Goal: Task Accomplishment & Management: Use online tool/utility

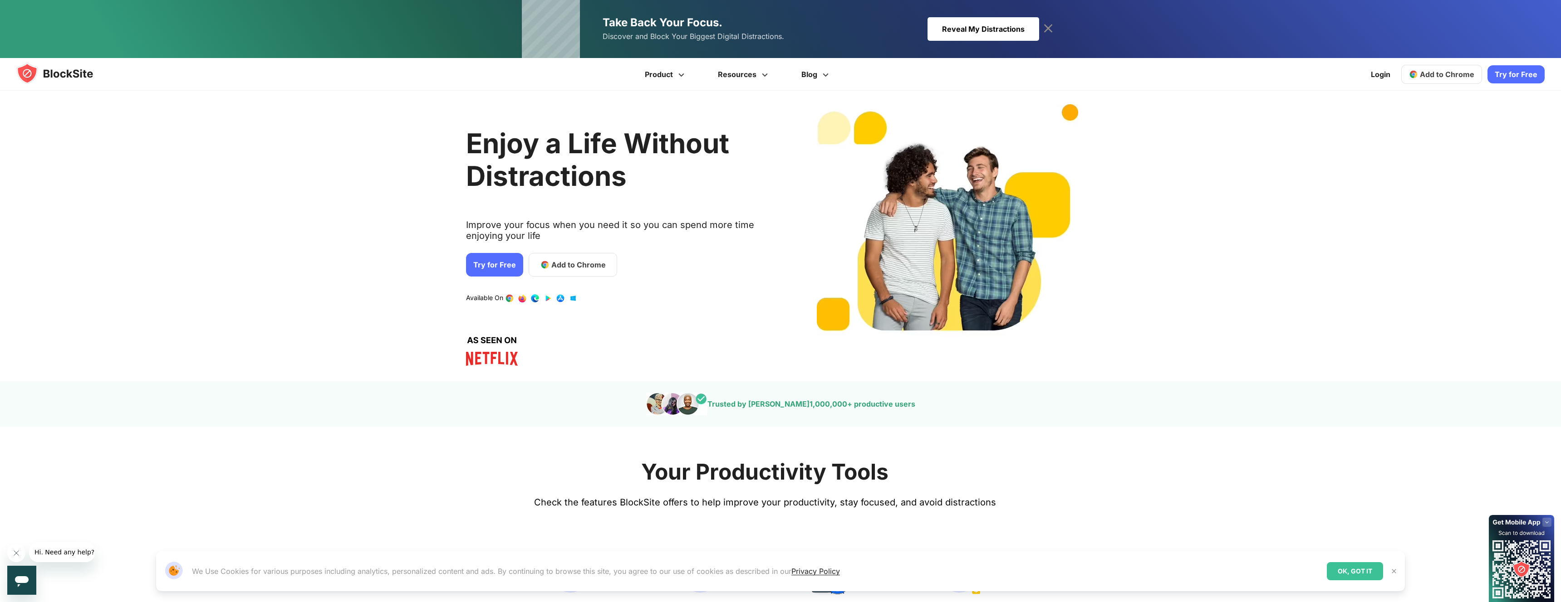
click at [543, 270] on link "Add to Chrome" at bounding box center [572, 265] width 88 height 24
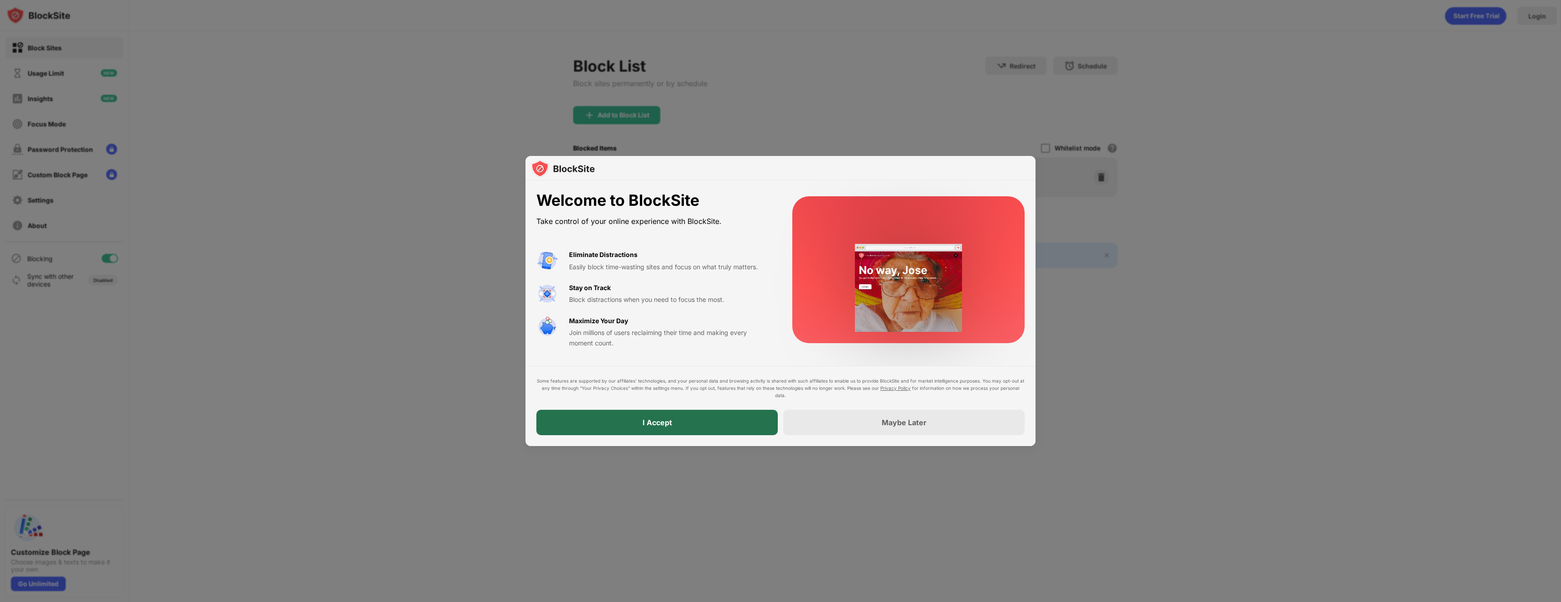
click at [676, 427] on div "I Accept" at bounding box center [656, 422] width 241 height 25
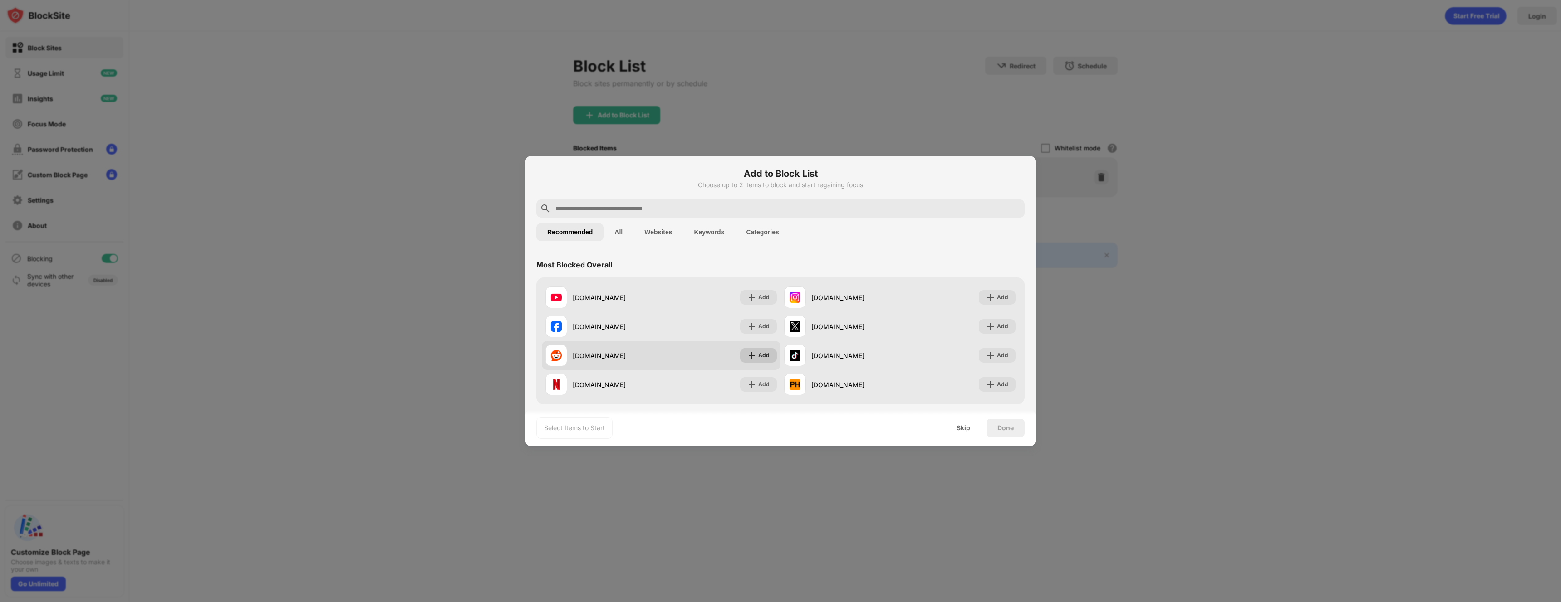
scroll to position [28, 0]
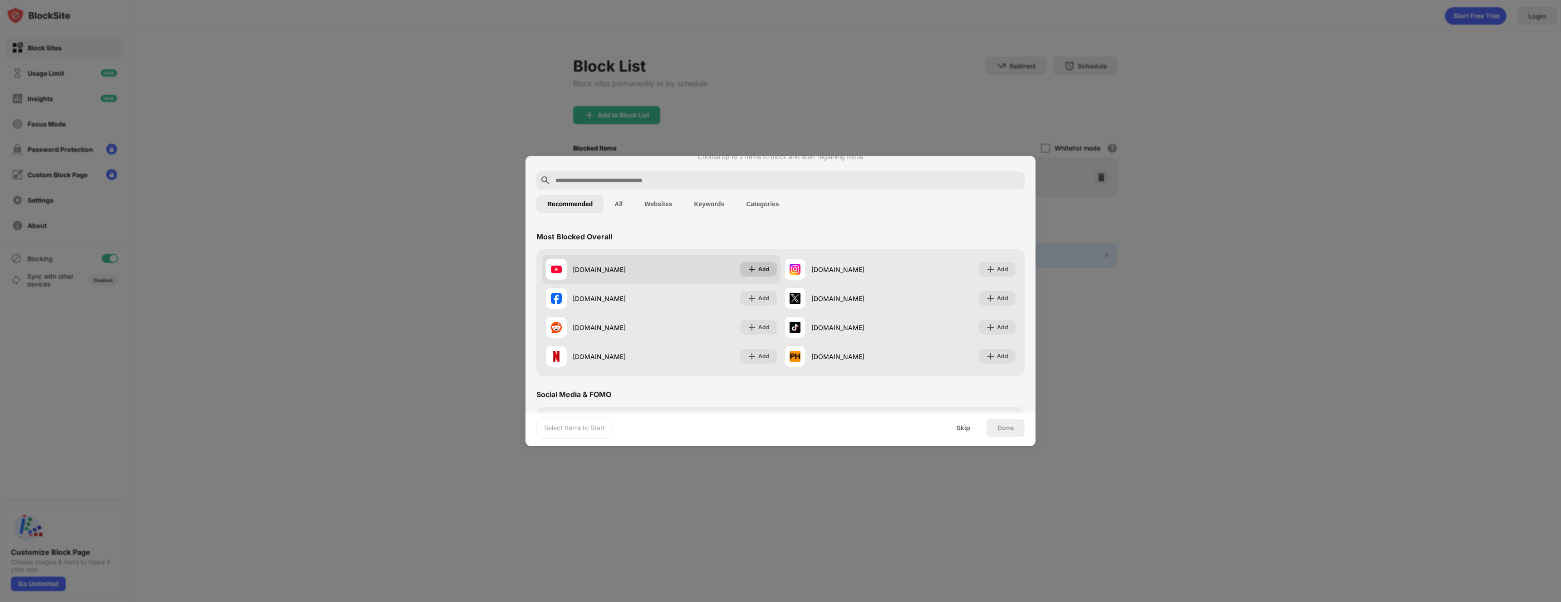
click at [765, 272] on div "Add" at bounding box center [763, 269] width 11 height 9
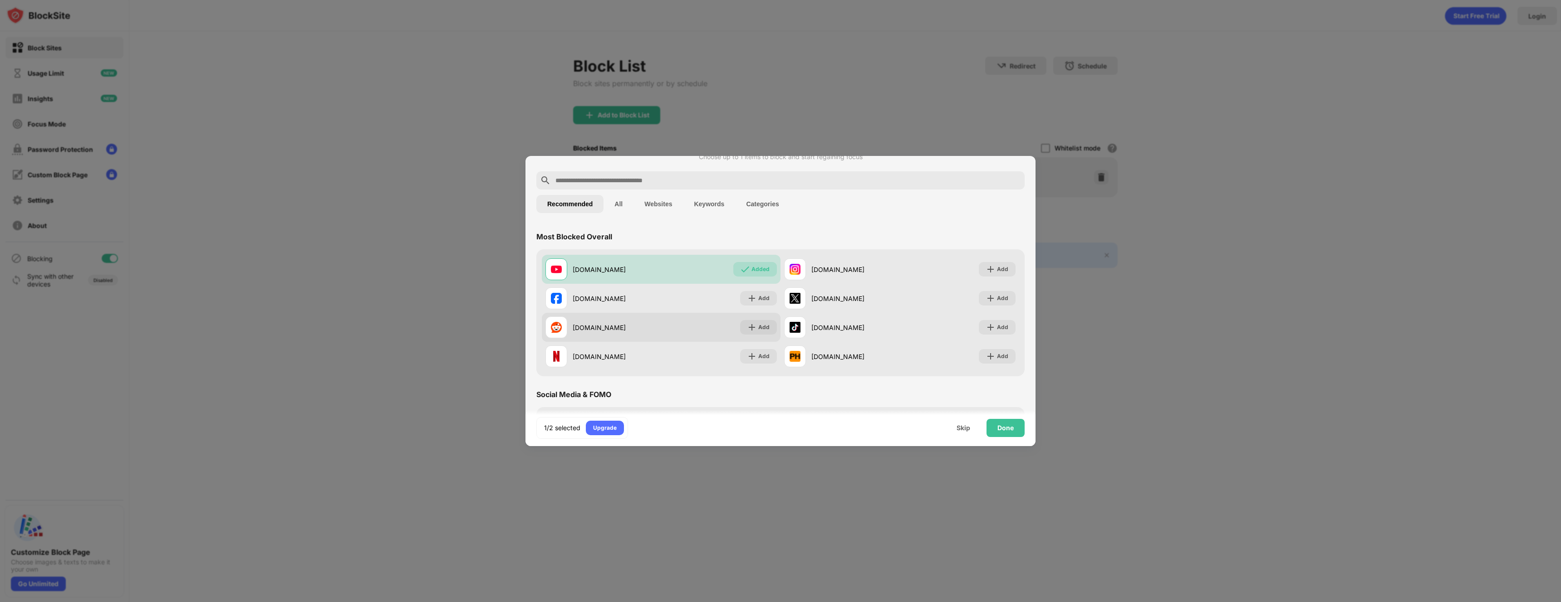
click at [753, 335] on div "reddit.com Add" at bounding box center [661, 327] width 239 height 29
click at [1014, 429] on div "Done" at bounding box center [1005, 428] width 38 height 18
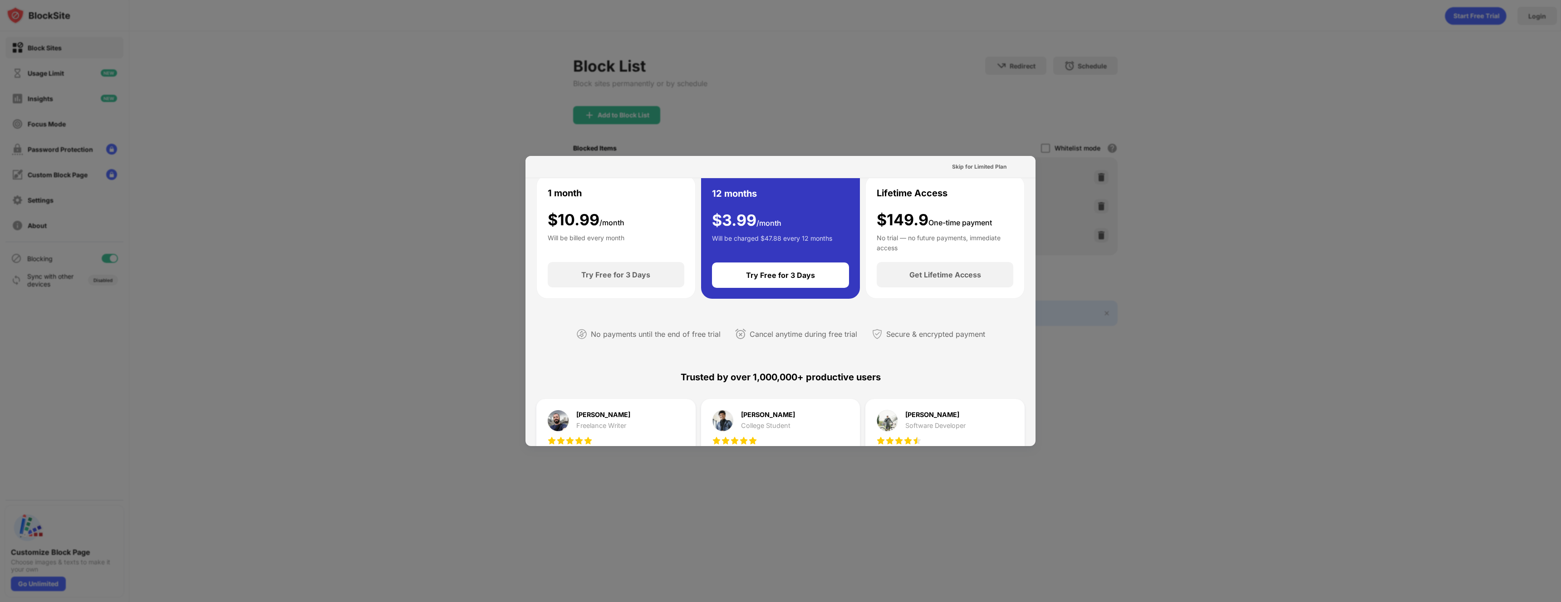
scroll to position [0, 0]
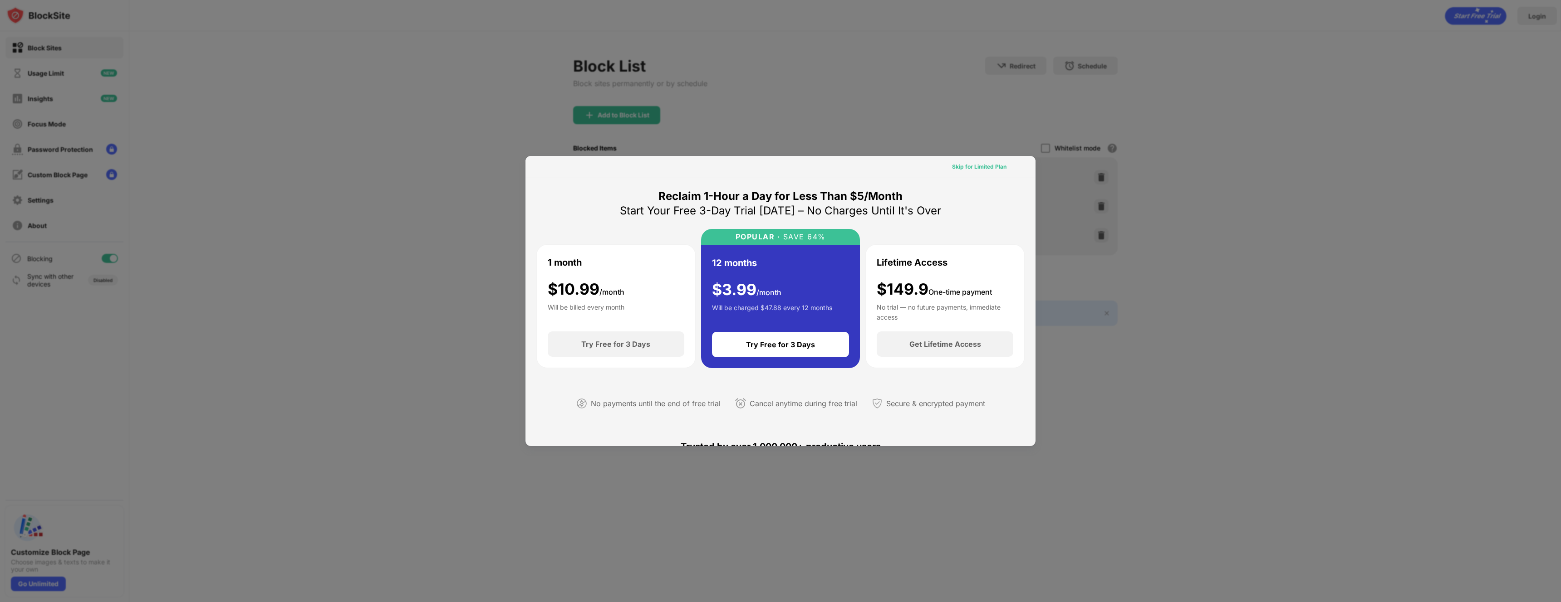
click at [979, 167] on div "Skip for Limited Plan" at bounding box center [979, 166] width 54 height 9
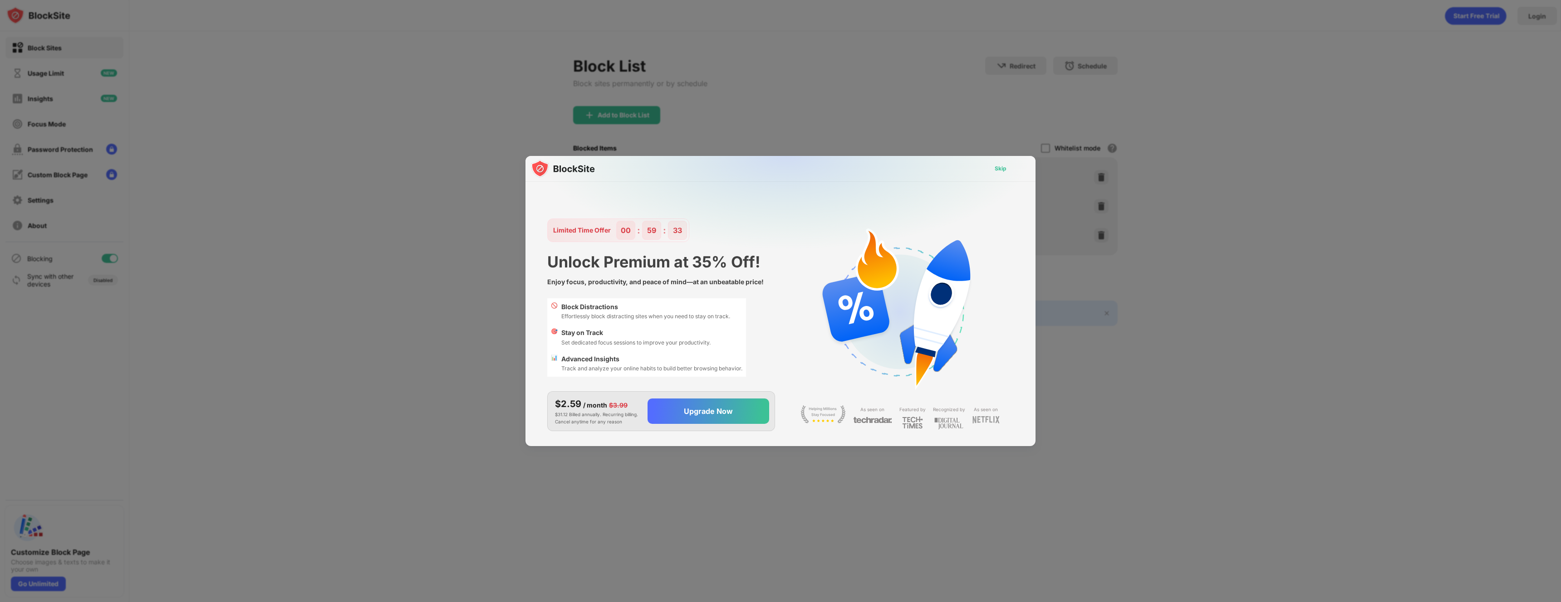
click at [1009, 169] on div "Skip" at bounding box center [1000, 168] width 26 height 15
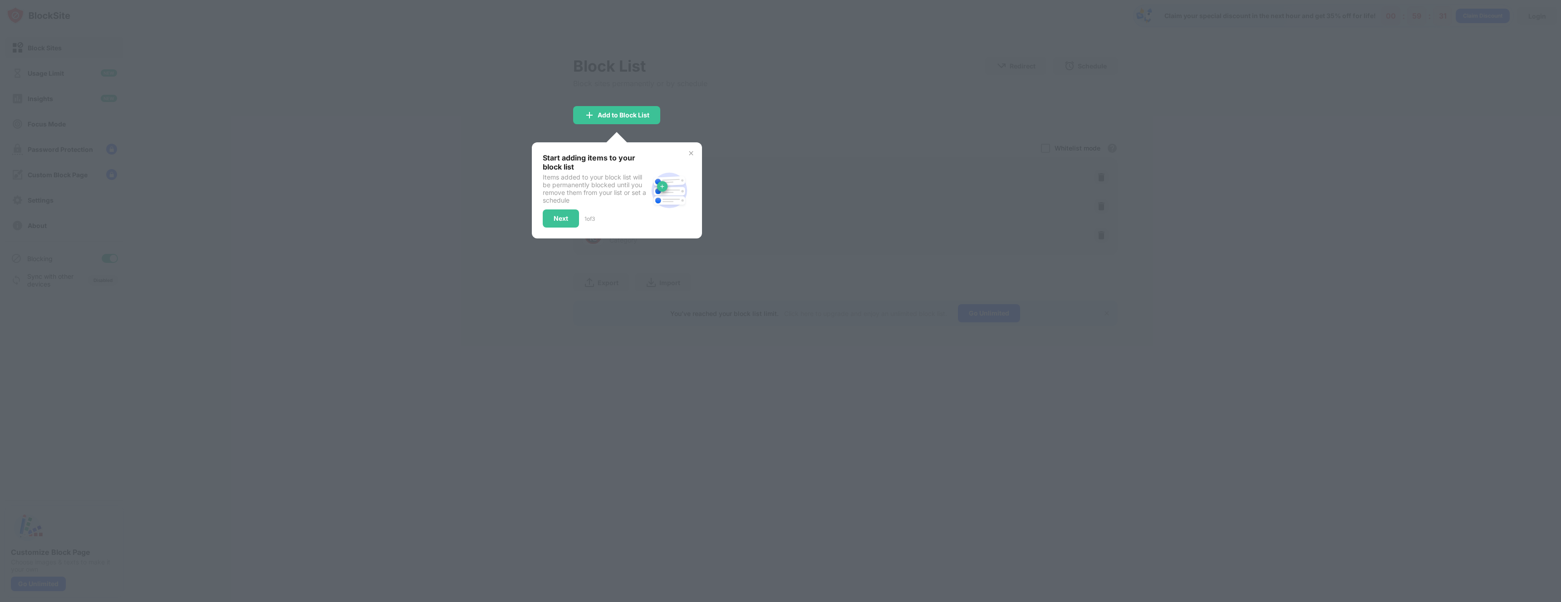
click at [691, 134] on div at bounding box center [780, 301] width 1561 height 602
click at [647, 122] on div "Add to Block List" at bounding box center [616, 115] width 87 height 18
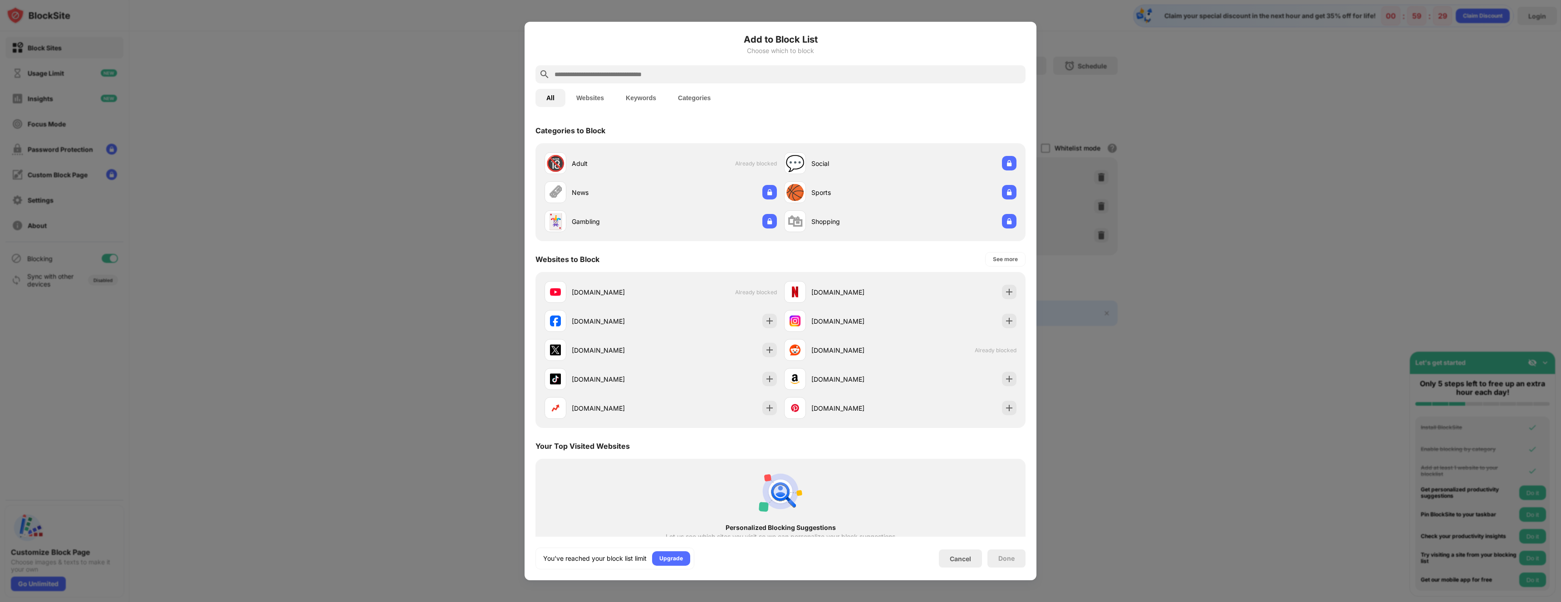
click at [1049, 34] on div at bounding box center [780, 301] width 1561 height 602
